Goal: Task Accomplishment & Management: Use online tool/utility

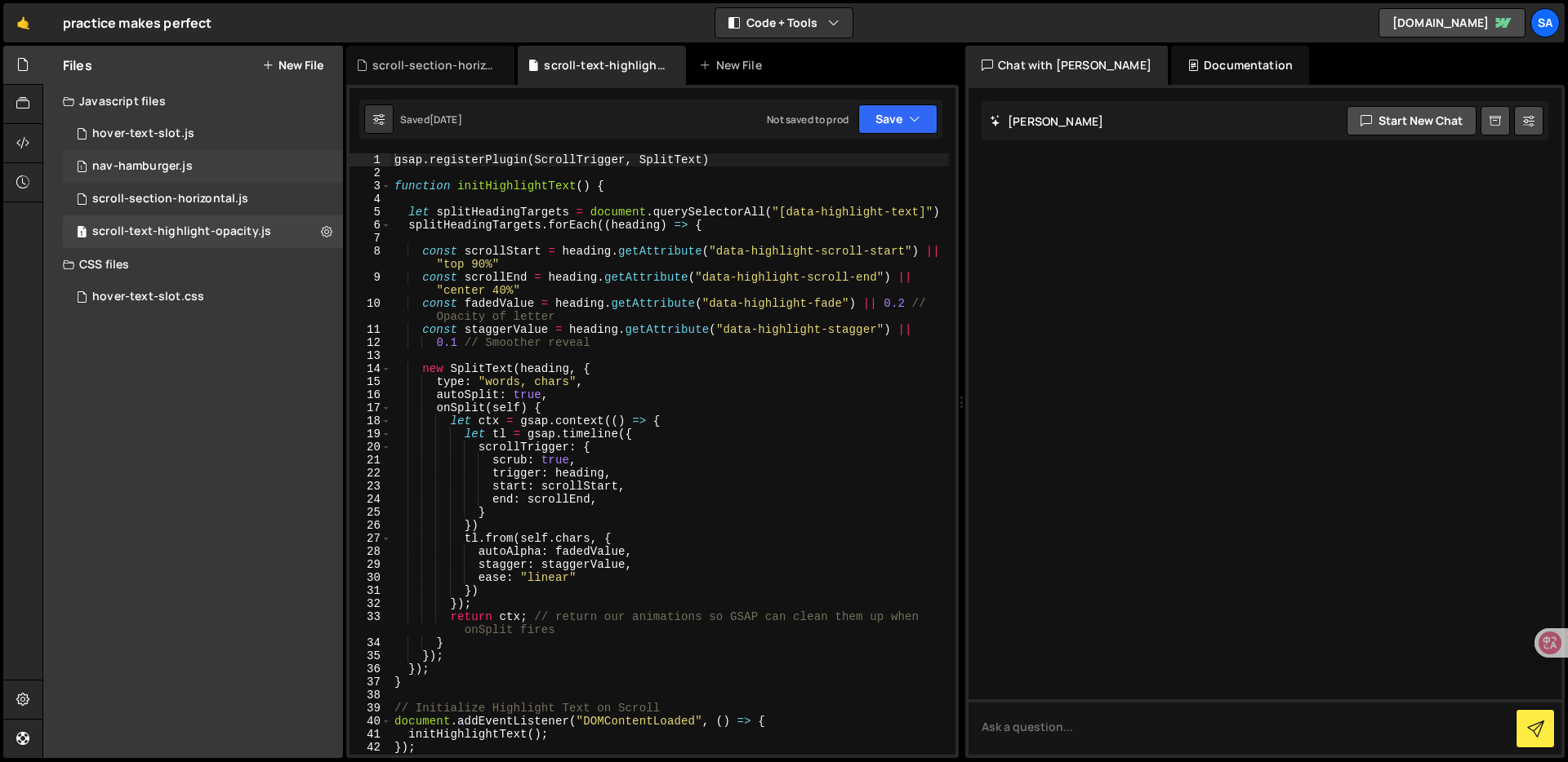
click at [194, 171] on div "1 nav-hamburger.js 0" at bounding box center [203, 166] width 280 height 33
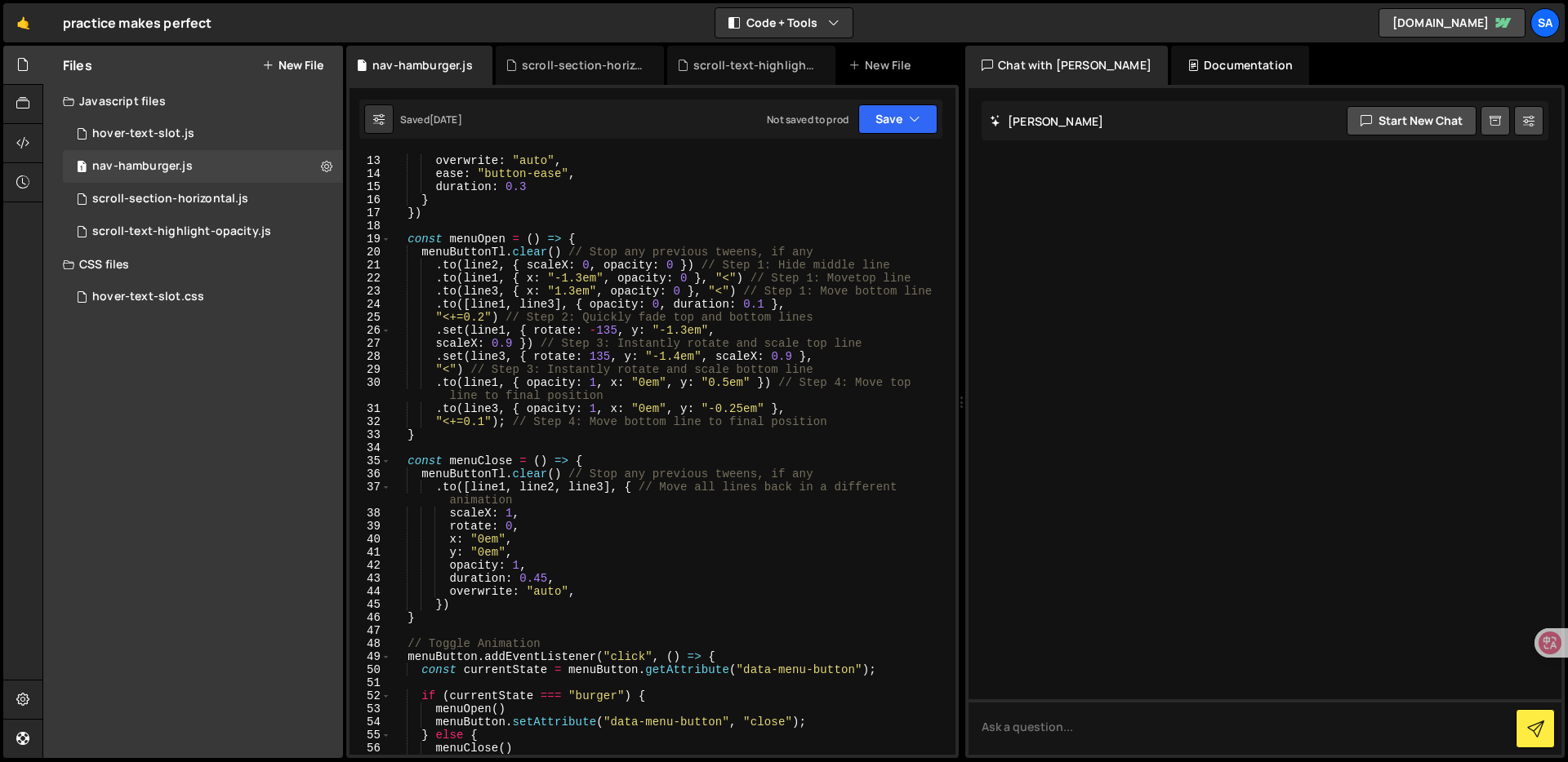
scroll to position [158, 0]
click at [18, 136] on icon at bounding box center [23, 143] width 13 height 18
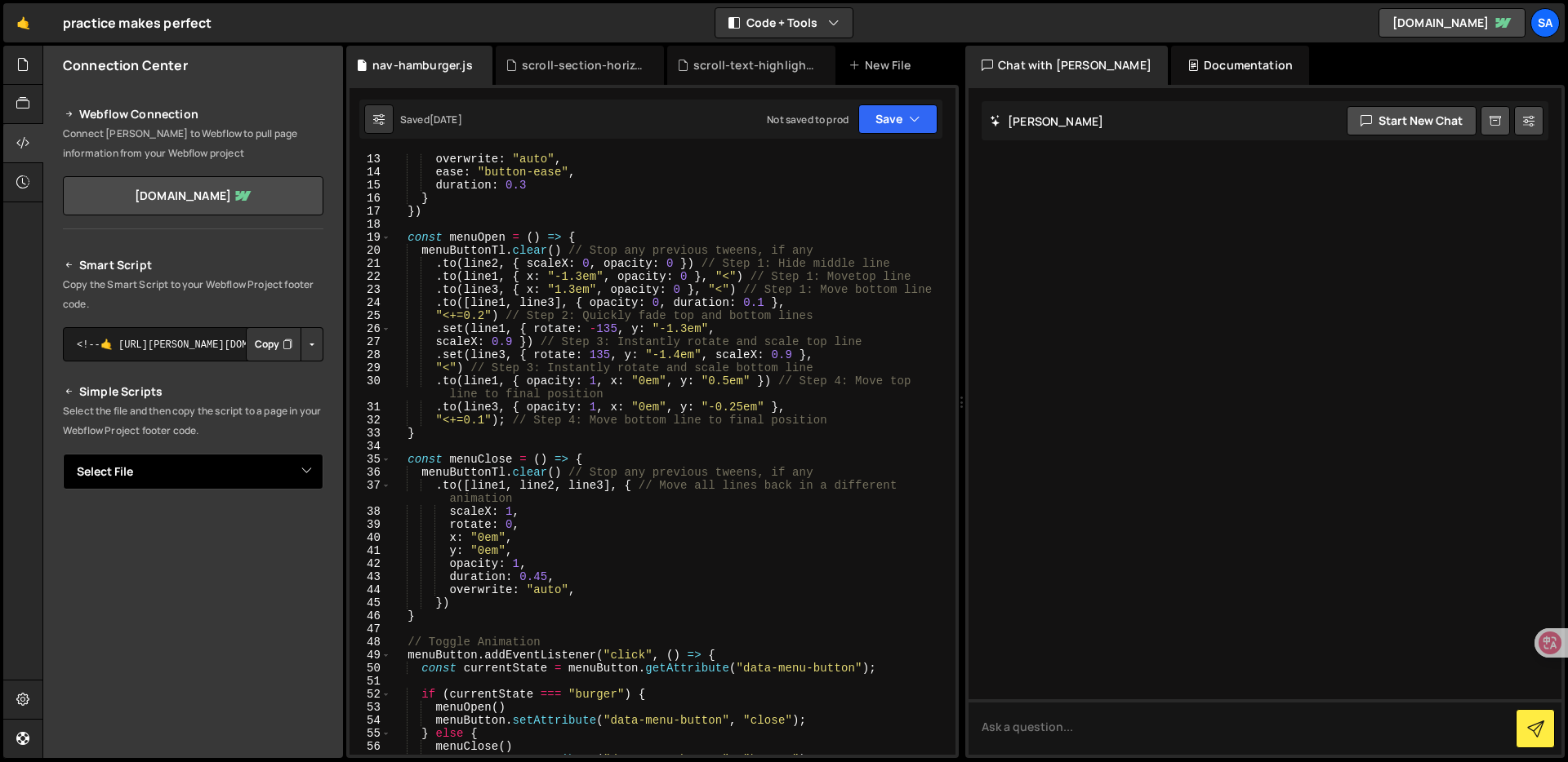
click at [293, 475] on select "Select File hover-text-slot.js nav-hamburger.js scroll-section-horizontal.js sc…" at bounding box center [193, 471] width 261 height 36
select select "44790"
click at [63, 454] on select "Select File hover-text-slot.js nav-hamburger.js scroll-section-horizontal.js sc…" at bounding box center [193, 471] width 261 height 36
click at [312, 523] on button "Button group with nested dropdown" at bounding box center [312, 527] width 23 height 35
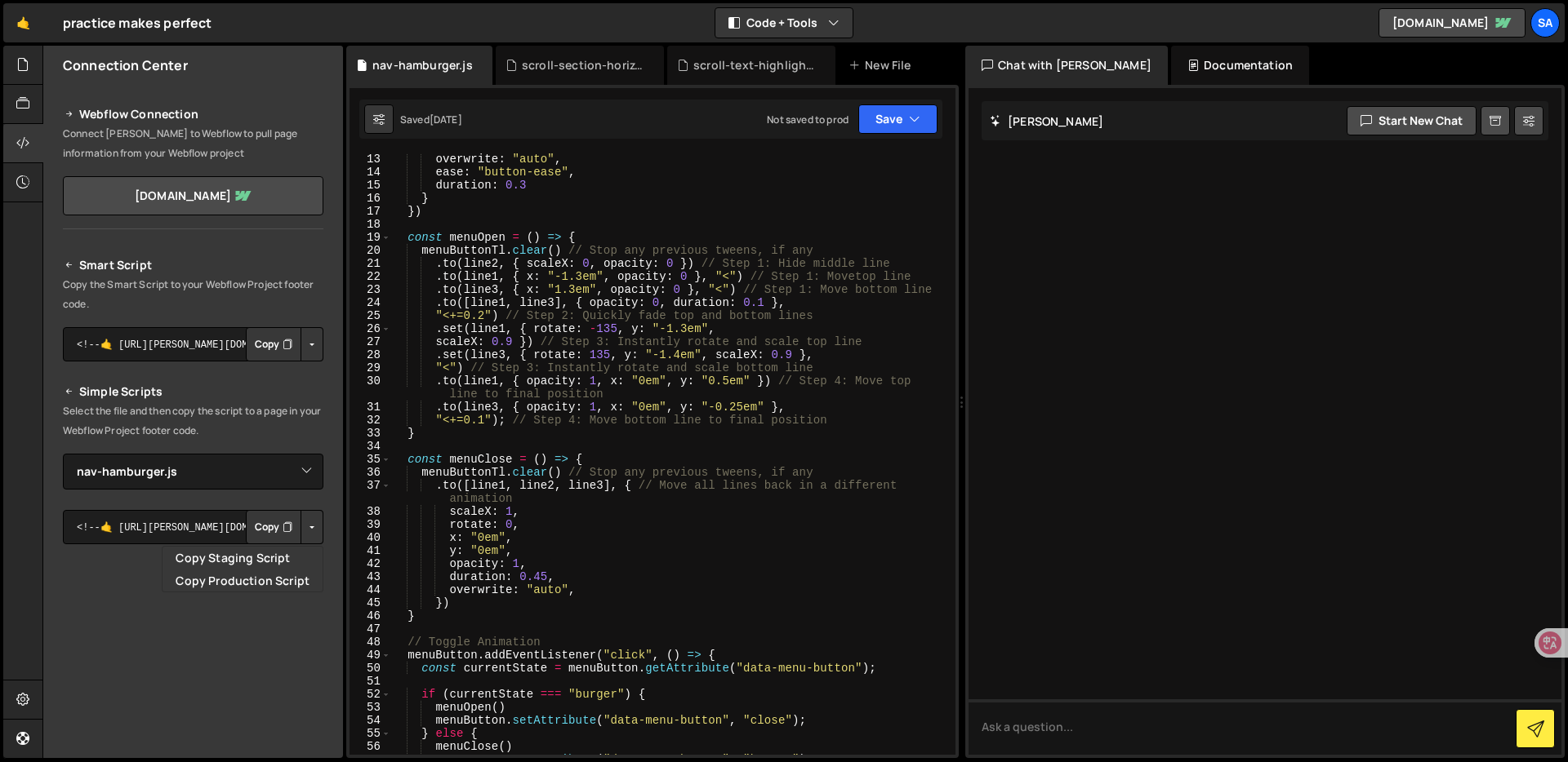
click at [307, 533] on button "Button group with nested dropdown" at bounding box center [312, 527] width 23 height 35
click at [306, 527] on button "Button group with nested dropdown" at bounding box center [312, 527] width 23 height 35
click at [269, 559] on link "Copy Staging Script" at bounding box center [243, 558] width 160 height 23
click at [271, 527] on button "Copy" at bounding box center [274, 527] width 55 height 35
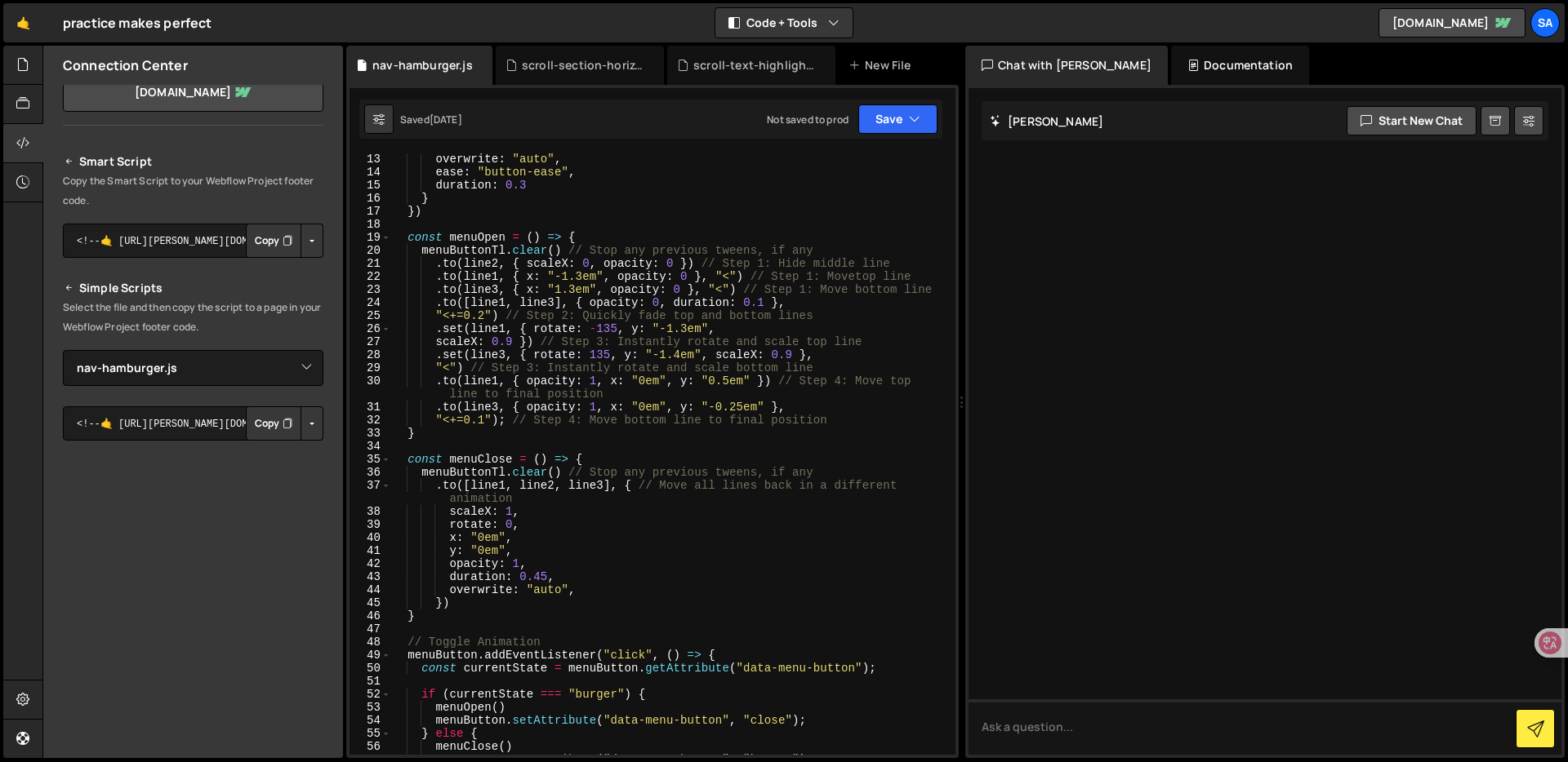
scroll to position [112, 0]
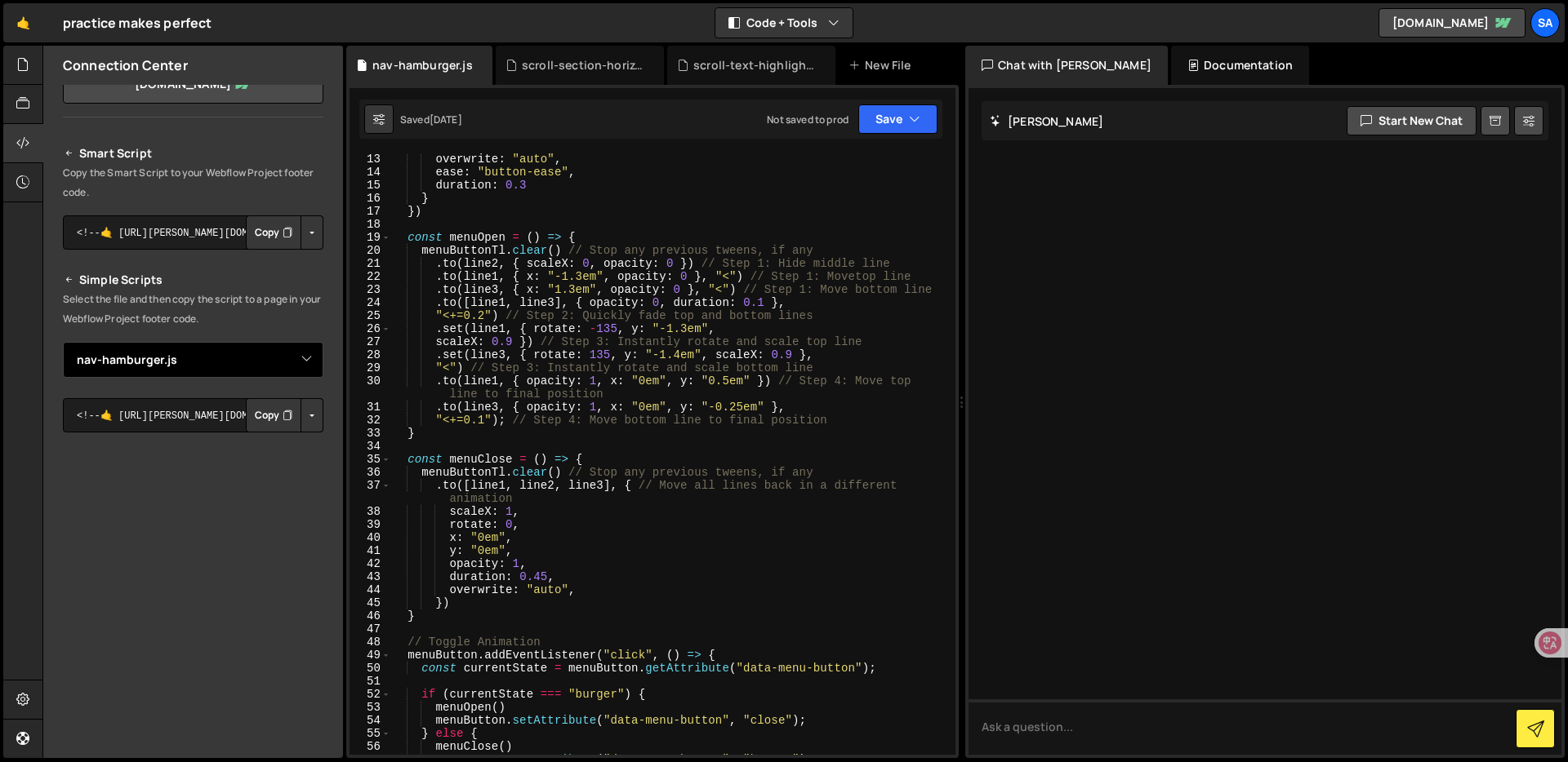
click at [297, 365] on select "Select File hover-text-slot.js nav-hamburger.js scroll-section-horizontal.js sc…" at bounding box center [193, 359] width 261 height 36
click at [63, 342] on select "Select File hover-text-slot.js nav-hamburger.js scroll-section-horizontal.js sc…" at bounding box center [193, 359] width 261 height 36
click at [324, 350] on div "Smart Script Copy the Smart Script to your Webflow Project footer code. <!--🤙 […" at bounding box center [193, 446] width 300 height 645
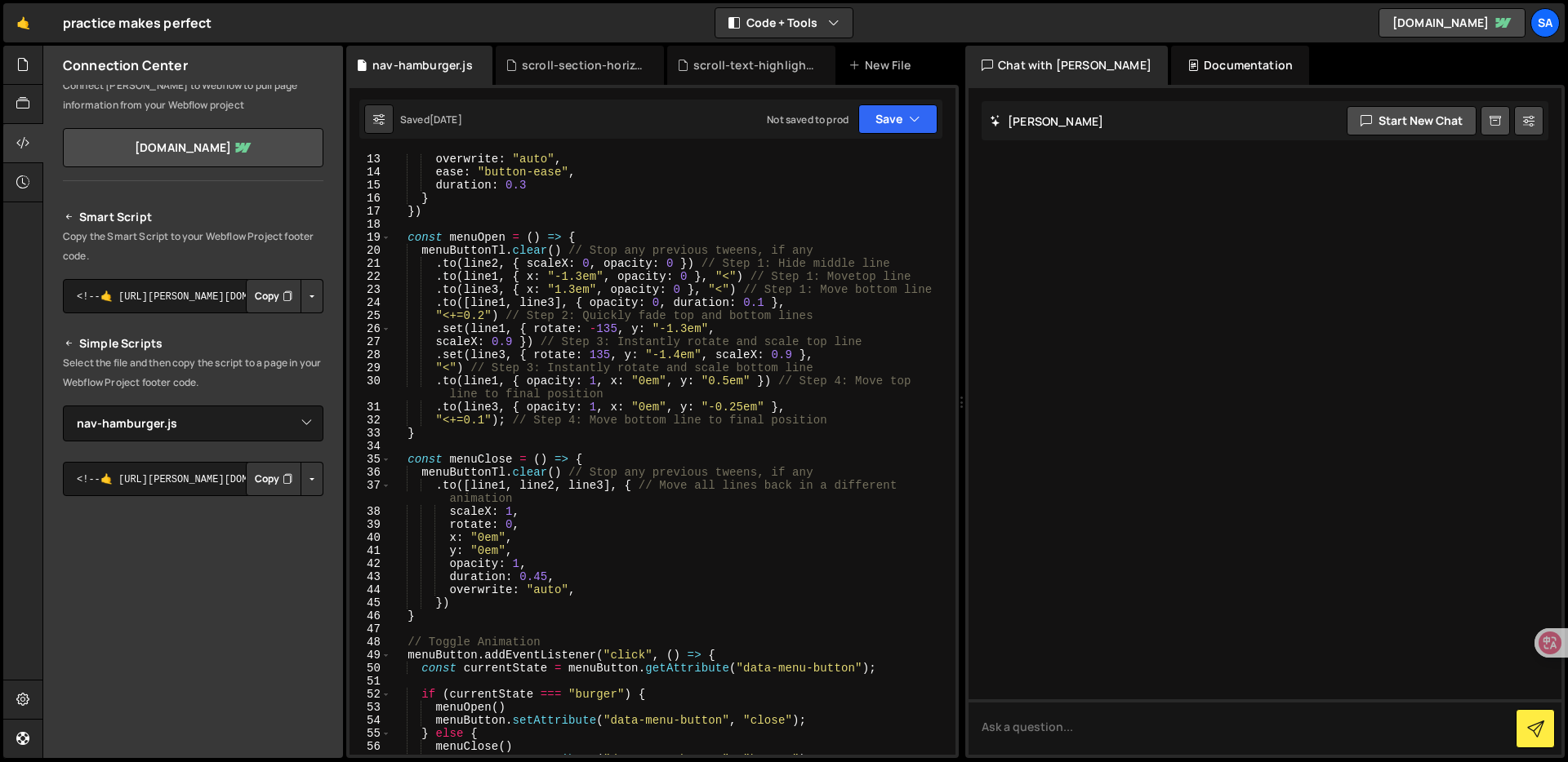
scroll to position [0, 0]
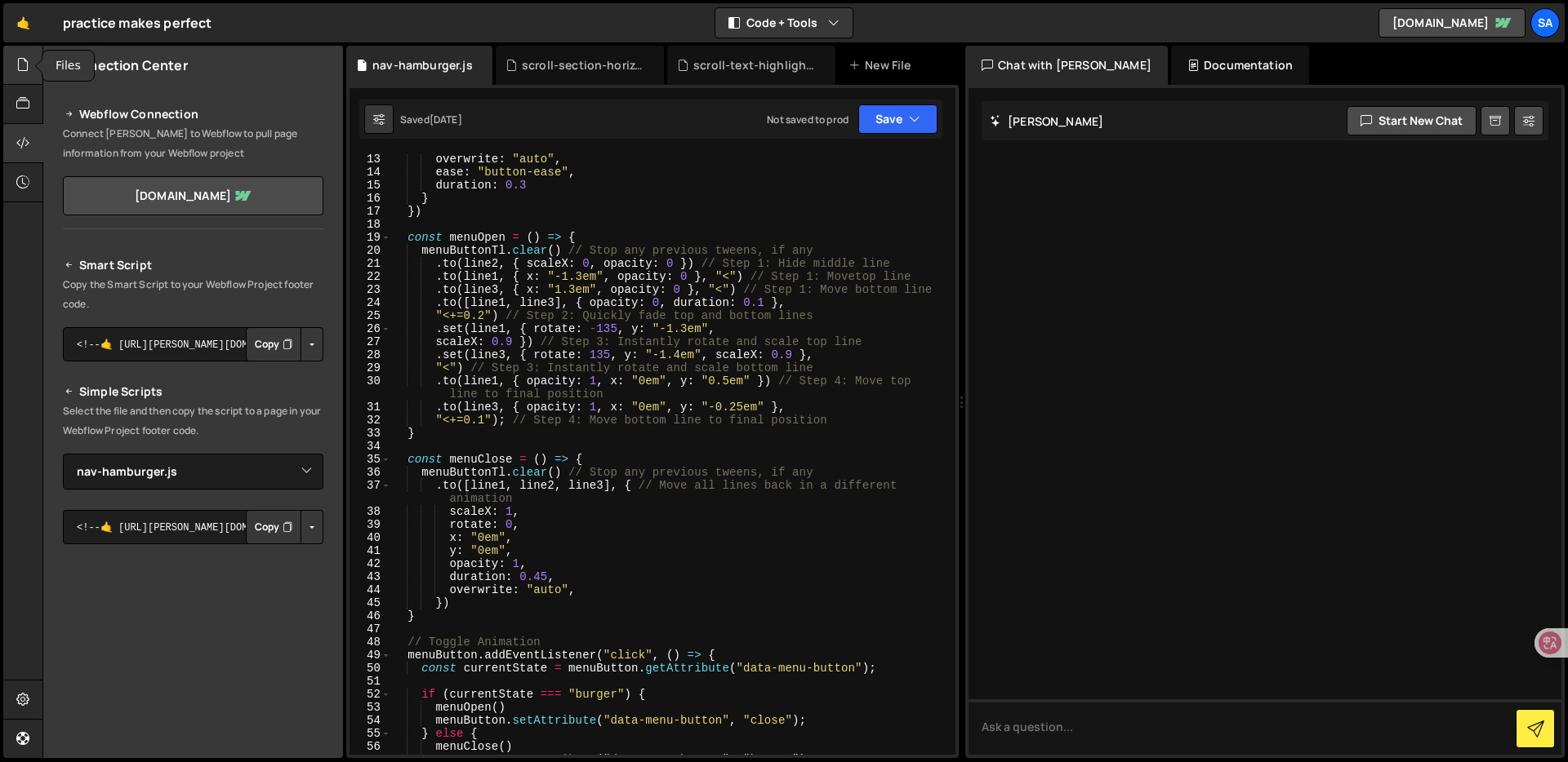
click at [22, 48] on div at bounding box center [23, 65] width 40 height 39
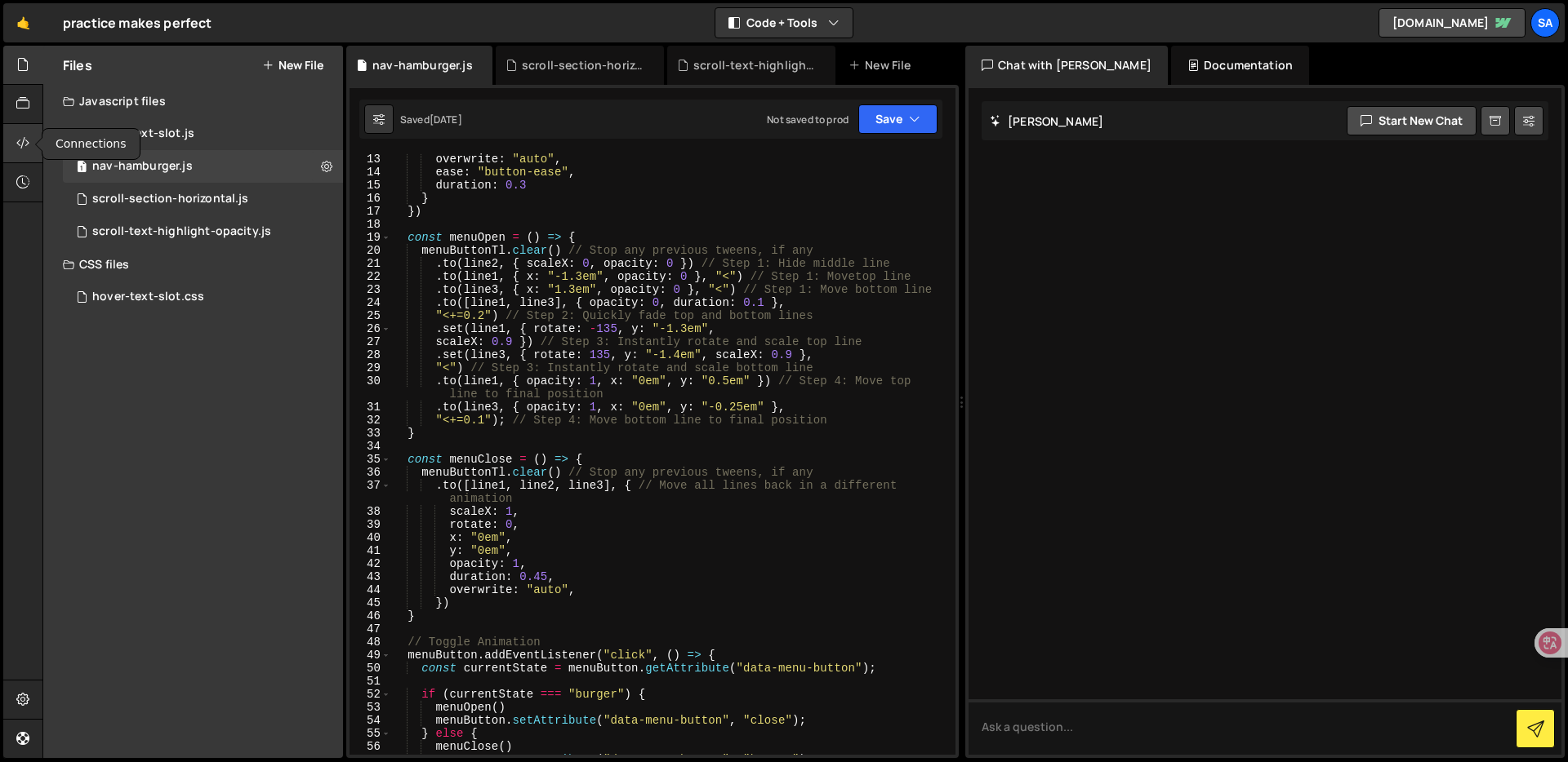
click at [23, 132] on div at bounding box center [23, 143] width 40 height 39
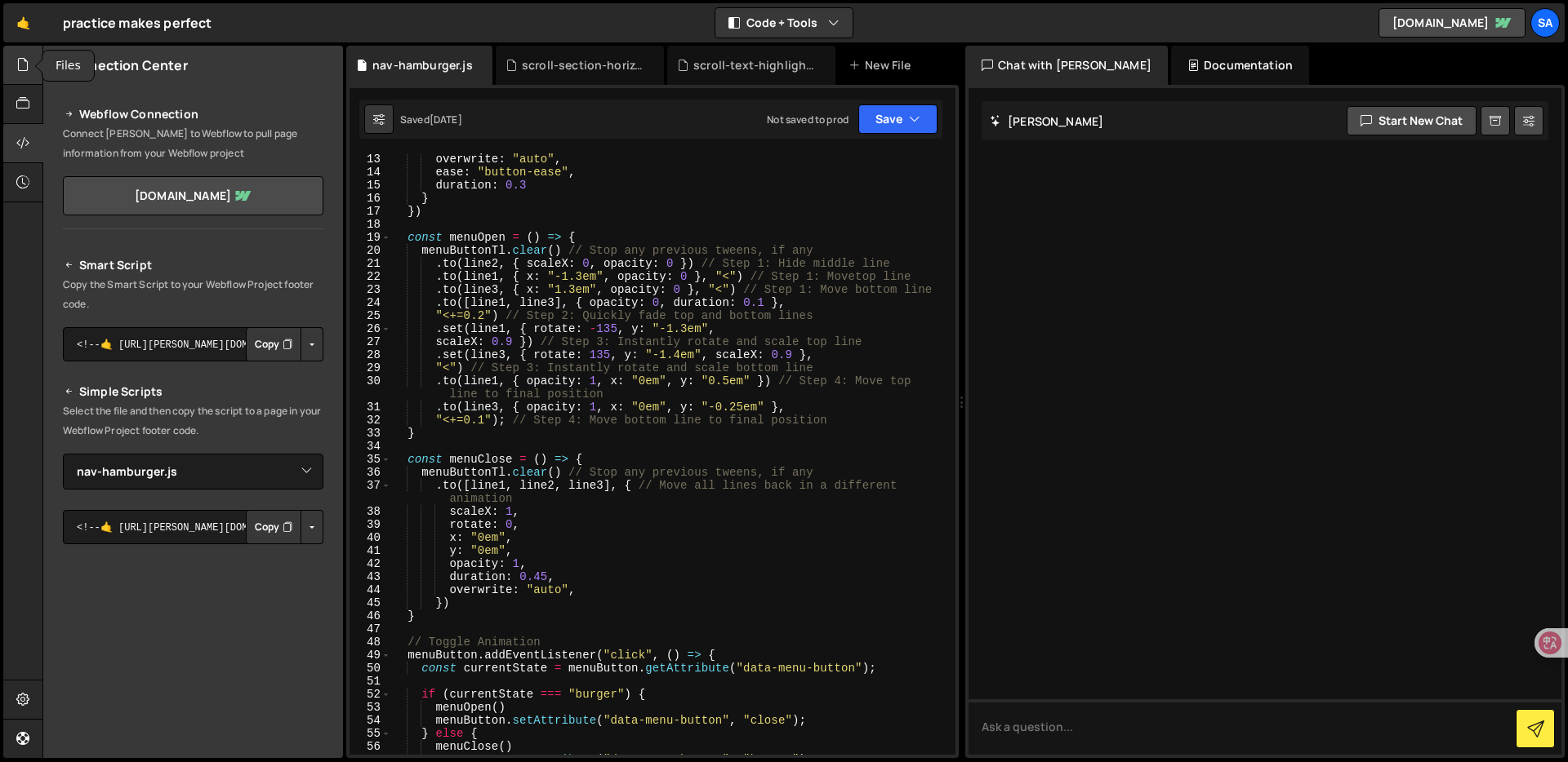
click at [31, 73] on div at bounding box center [23, 65] width 40 height 39
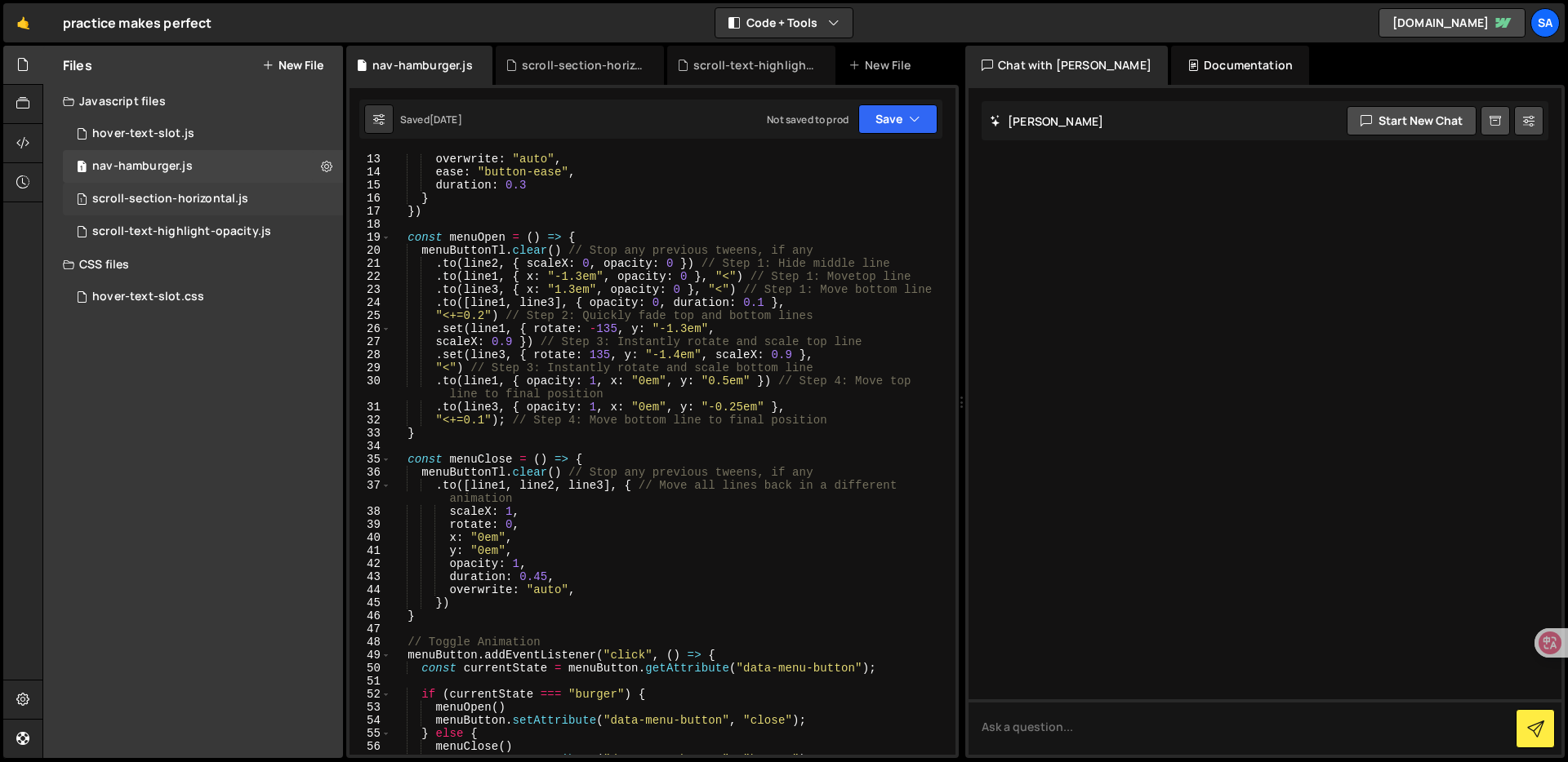
click at [191, 208] on div "1 scroll-section-horizontal.js 0" at bounding box center [203, 199] width 280 height 33
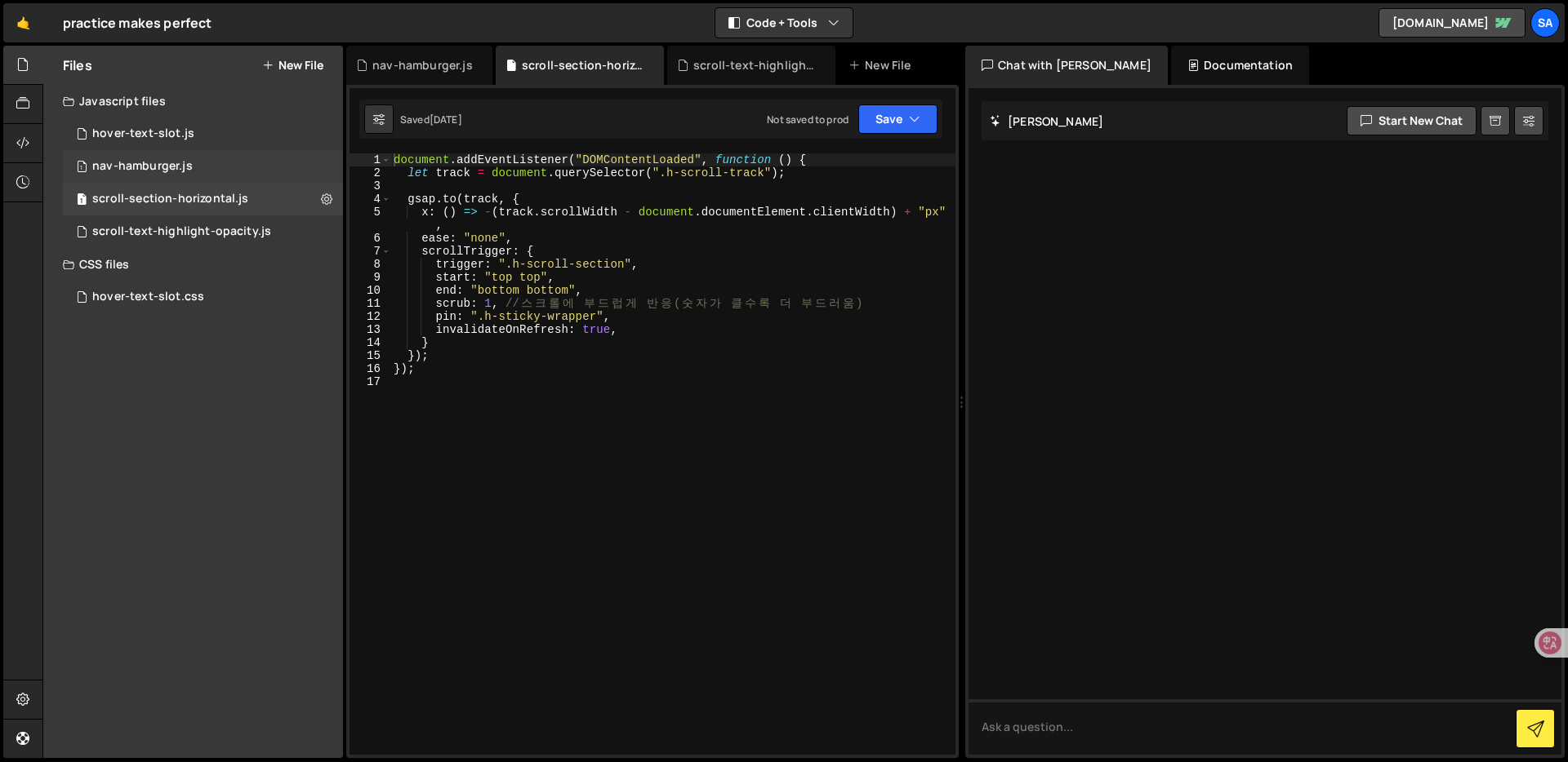
click at [229, 164] on div "1 nav-hamburger.js 0" at bounding box center [203, 166] width 280 height 33
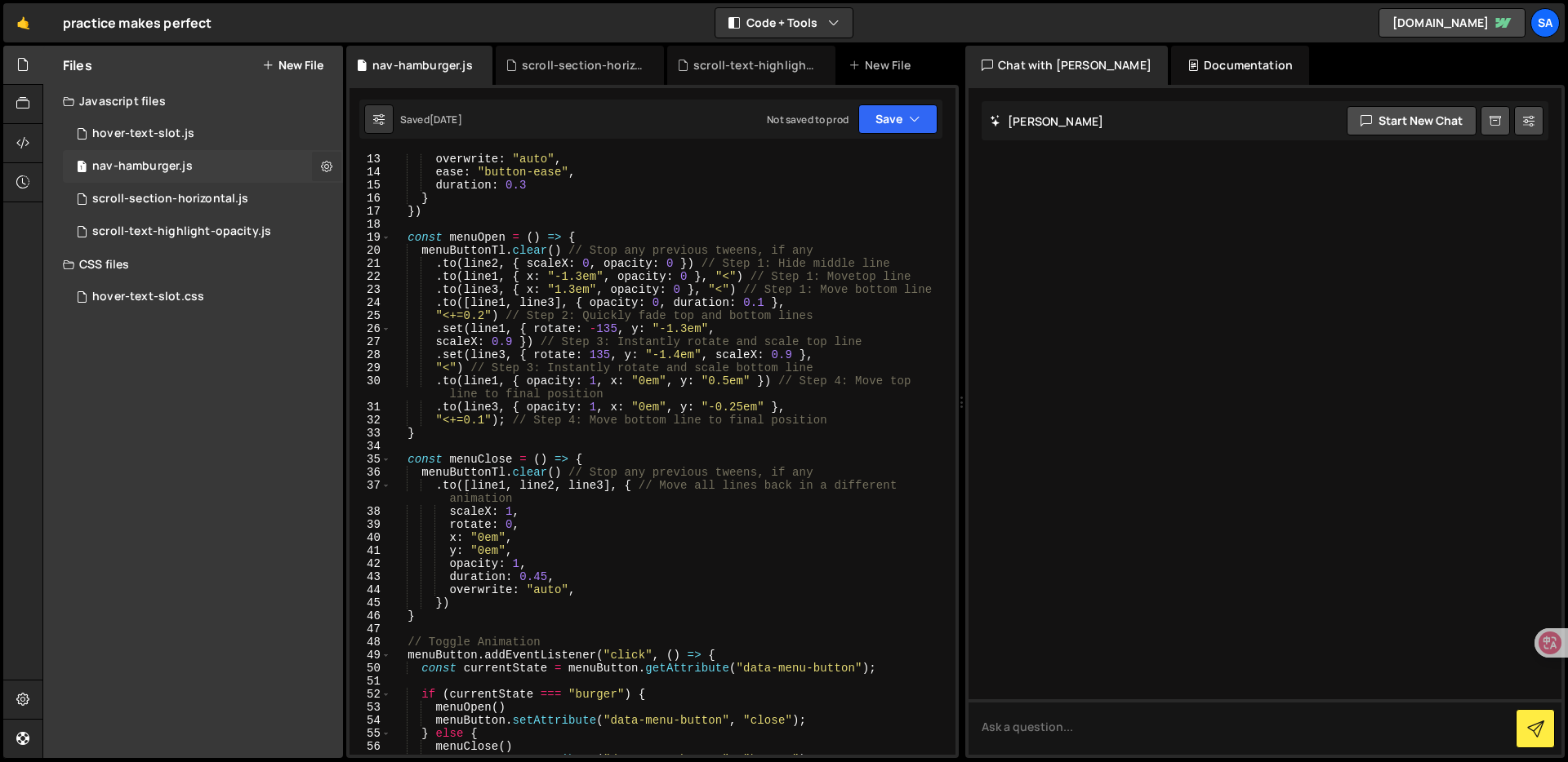
click at [330, 163] on icon at bounding box center [326, 166] width 11 height 16
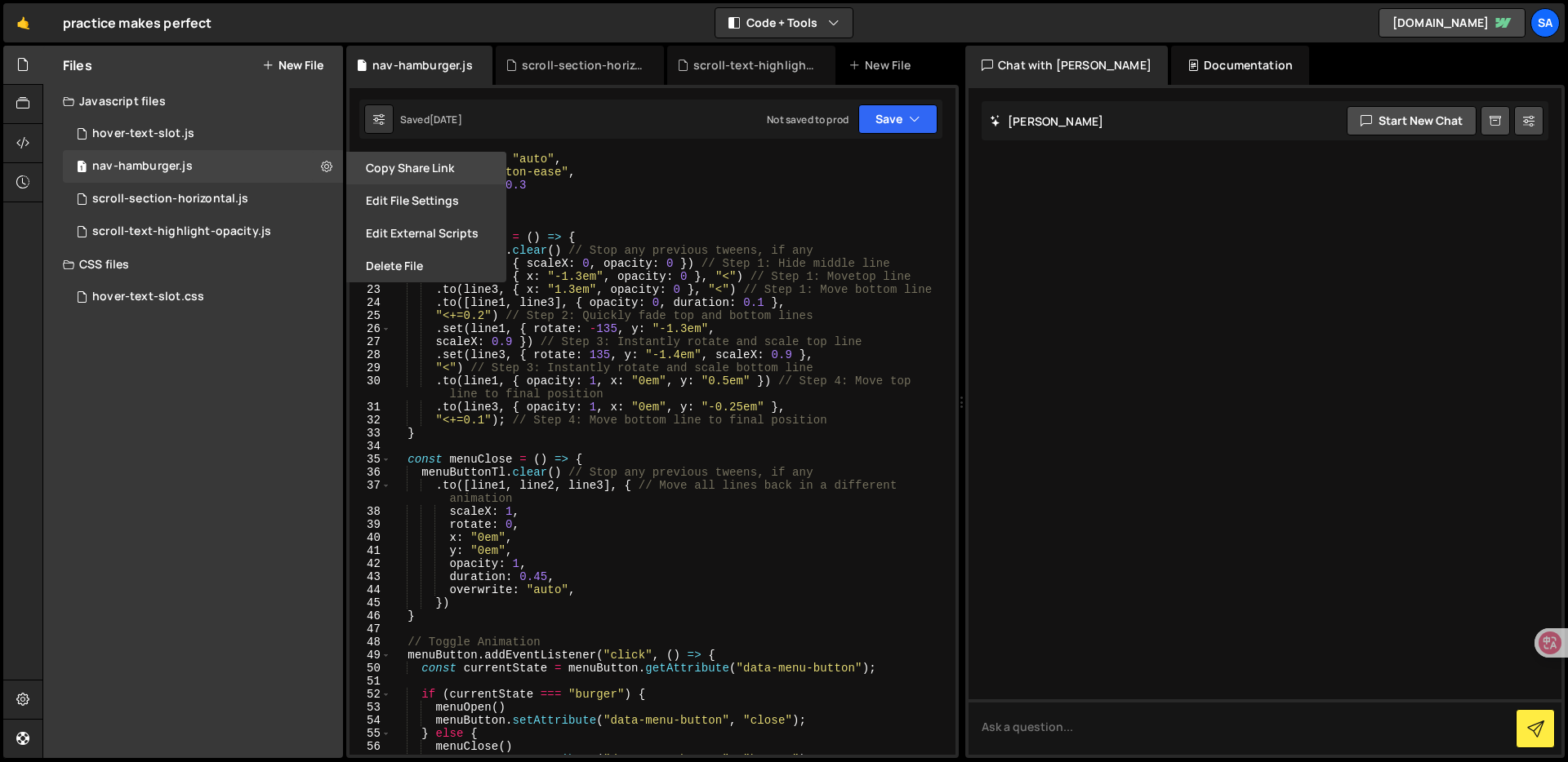
click at [479, 164] on button "Copy share link" at bounding box center [426, 168] width 160 height 33
click at [126, 434] on div "Files New File Javascript files 1 hover-text-slot.js 0 1 nav-hamburger.js 0 1 s…" at bounding box center [193, 402] width 300 height 713
click at [165, 451] on div "Files New File Javascript files 1 hover-text-slot.js 0 1 nav-hamburger.js 0 1 s…" at bounding box center [193, 402] width 300 height 713
